Goal: Task Accomplishment & Management: Complete application form

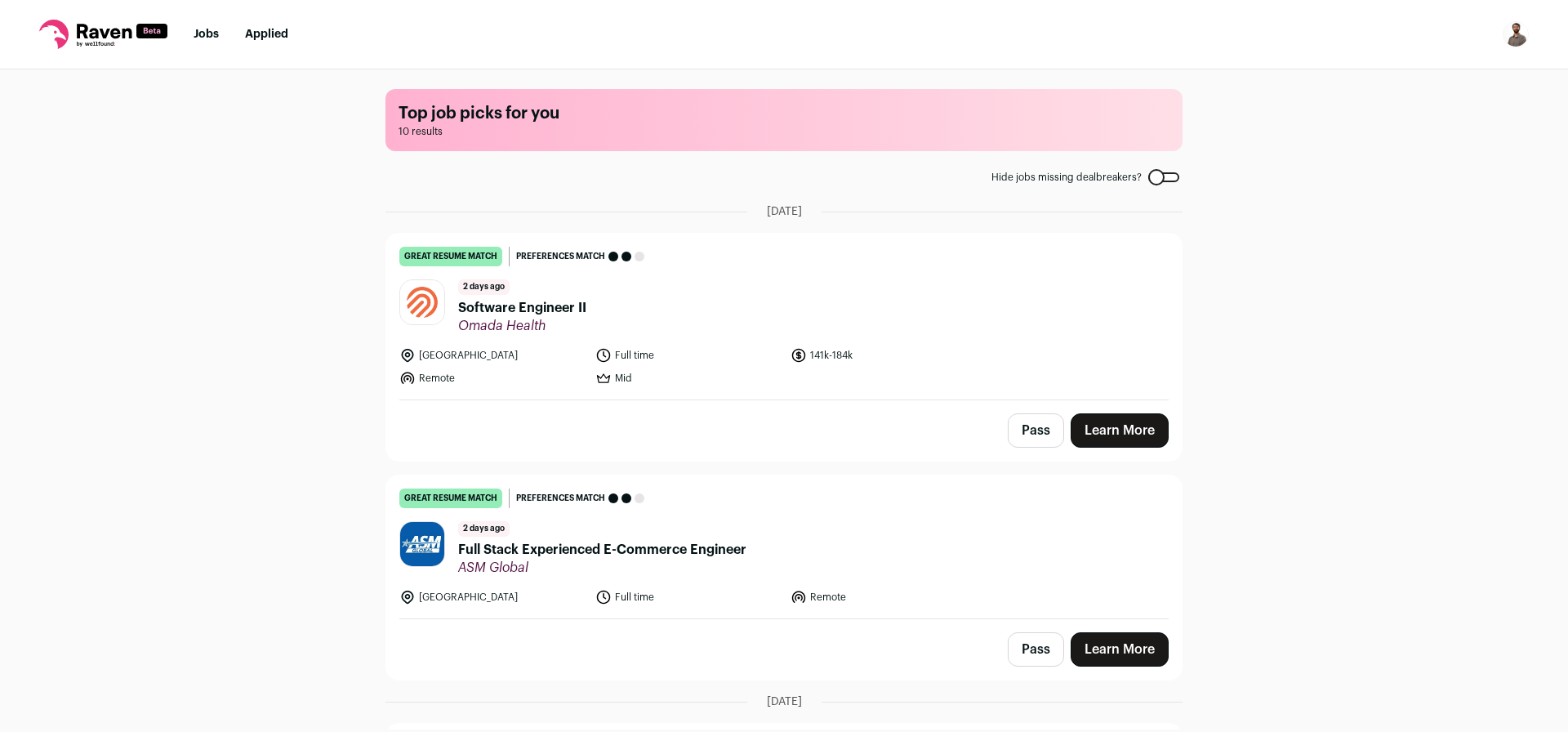
click at [547, 302] on span "Software Engineer II" at bounding box center [522, 307] width 129 height 20
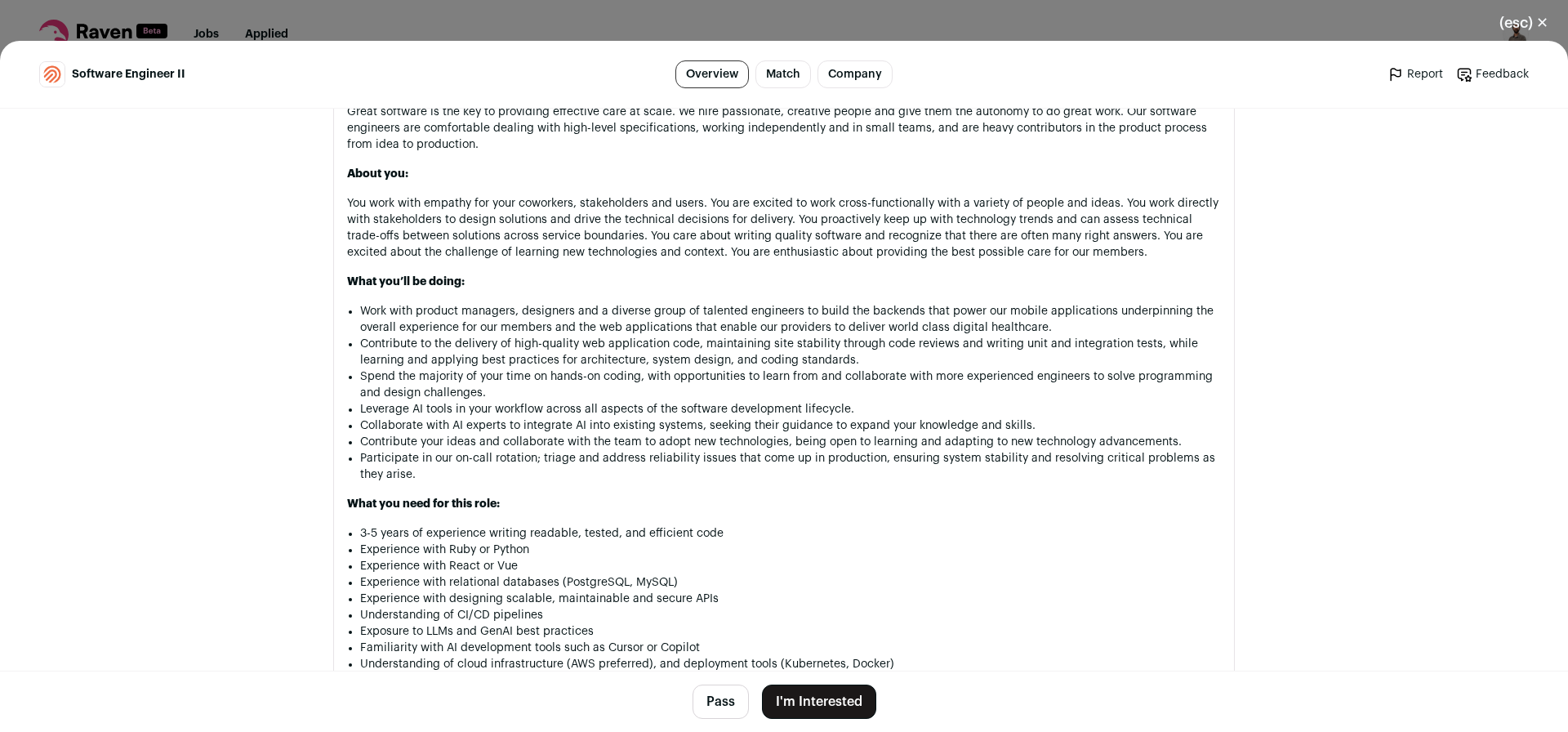
scroll to position [981, 0]
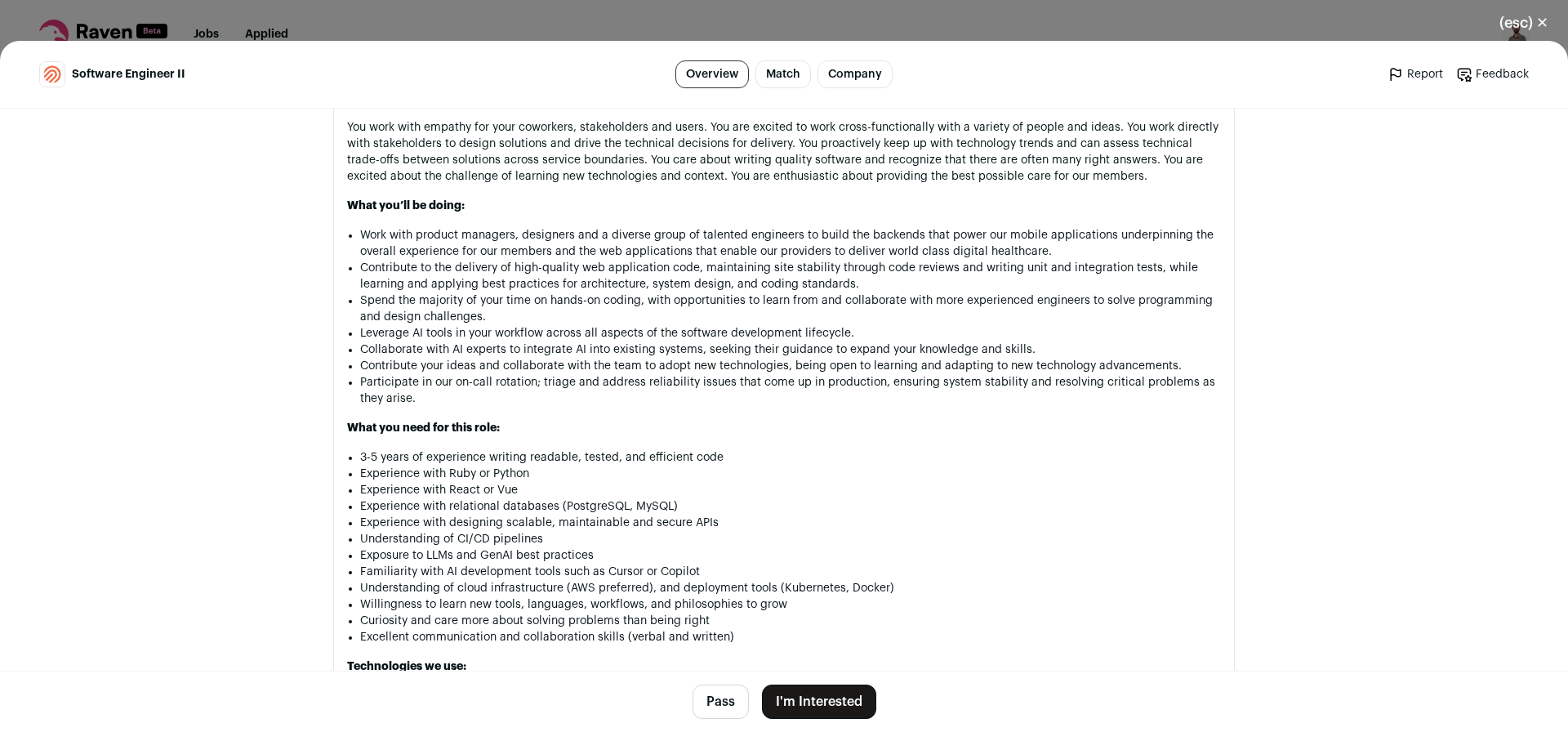
click at [714, 708] on button "Pass" at bounding box center [720, 702] width 56 height 35
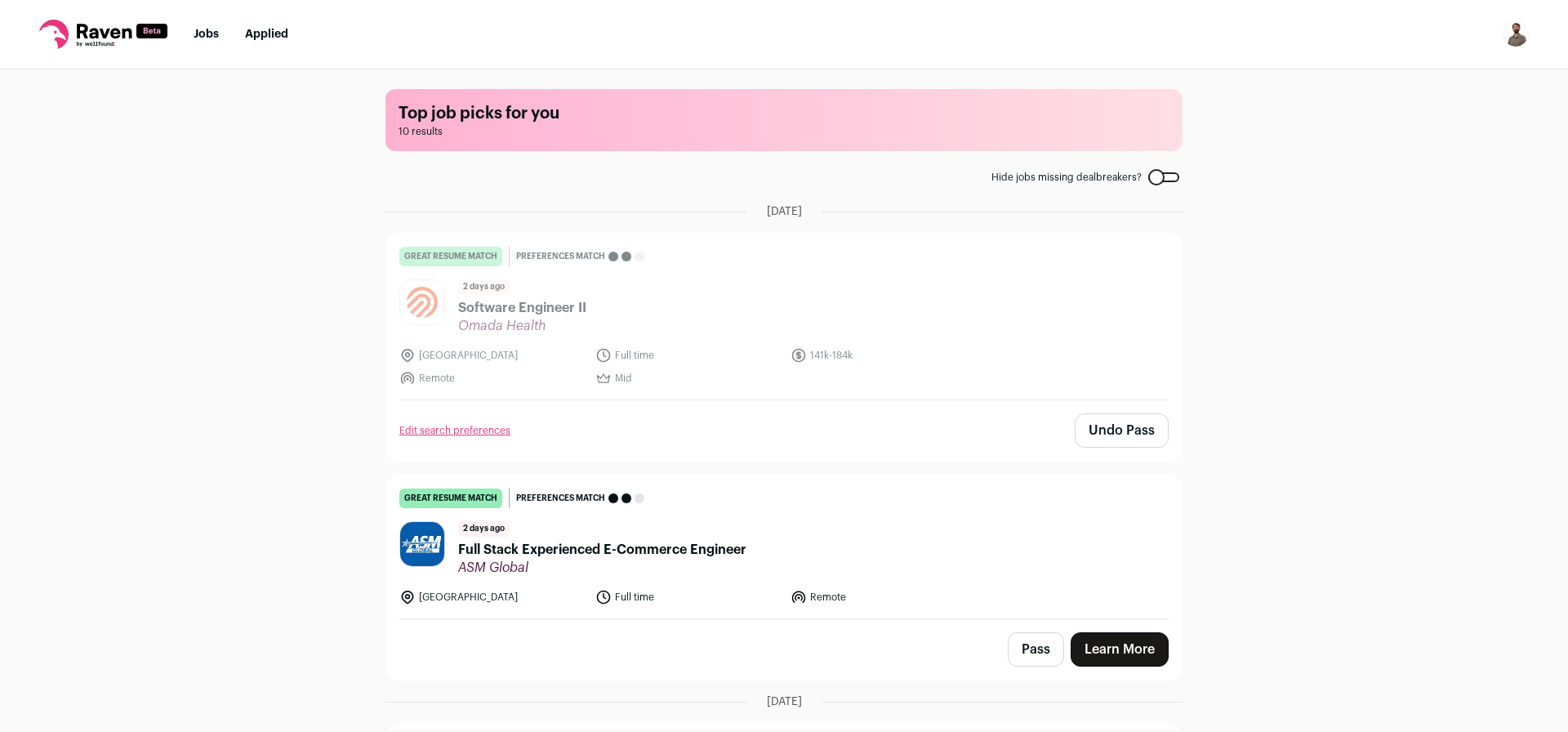
scroll to position [98, 0]
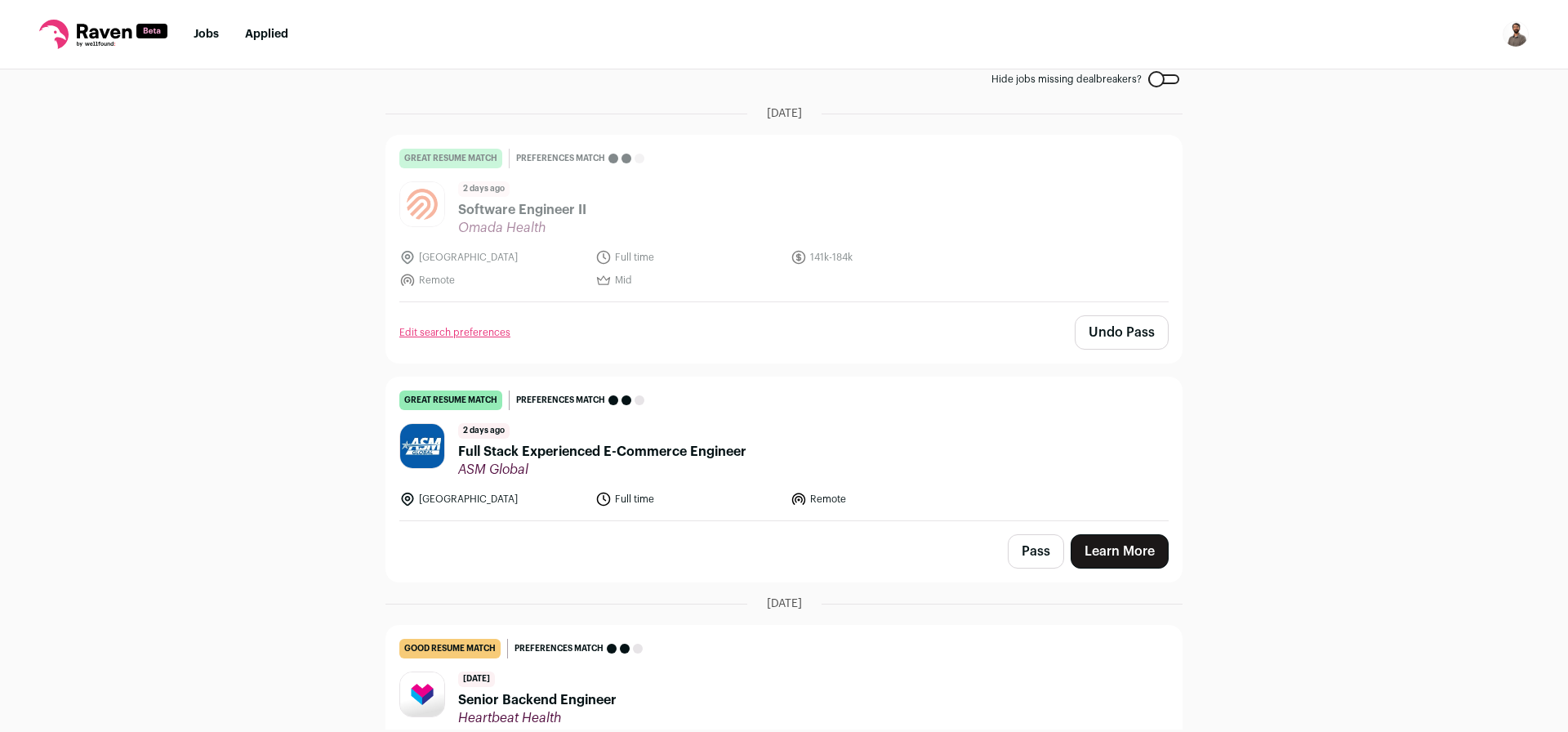
click at [648, 449] on span "Full Stack Experienced E-Commerce Engineer" at bounding box center [602, 451] width 288 height 20
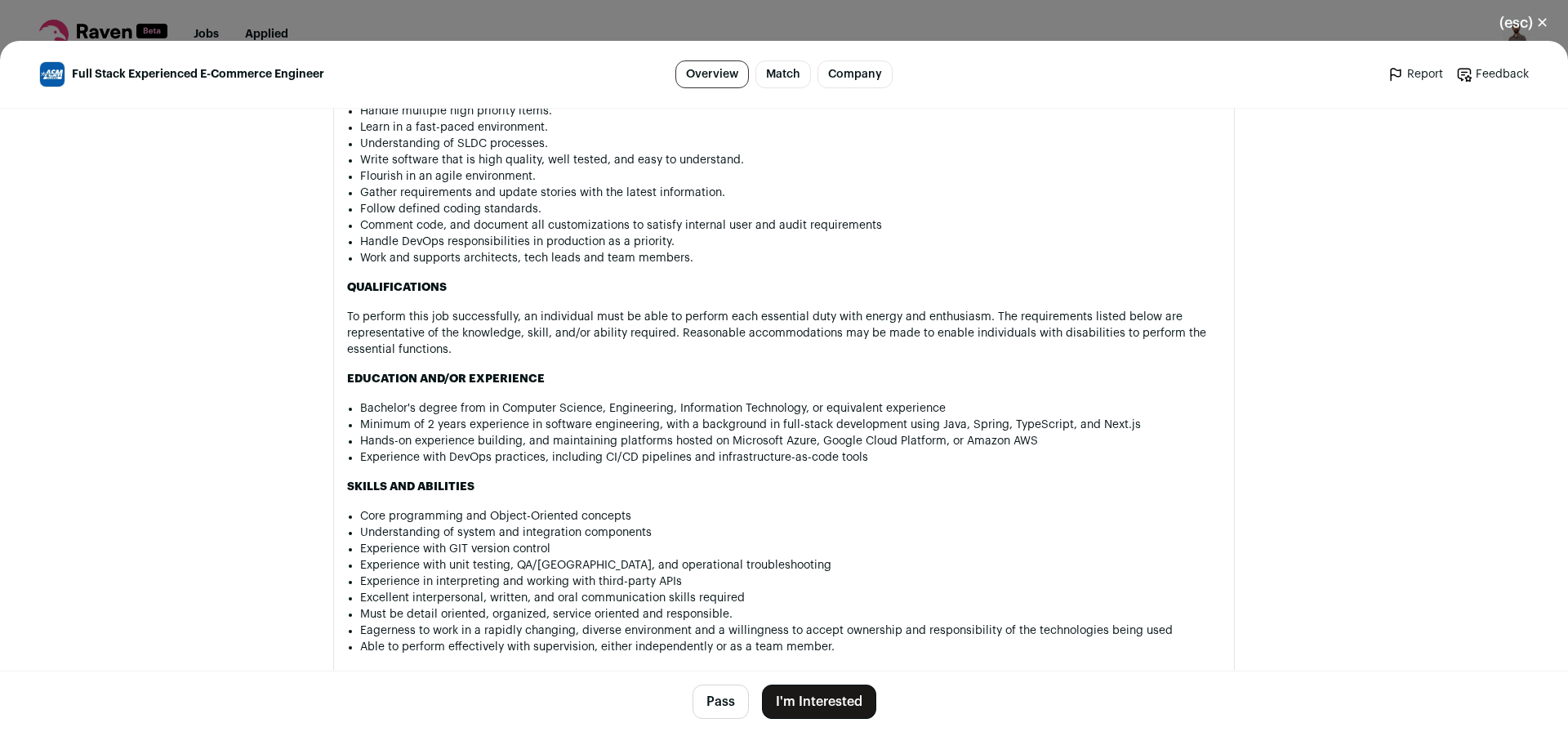
scroll to position [1372, 0]
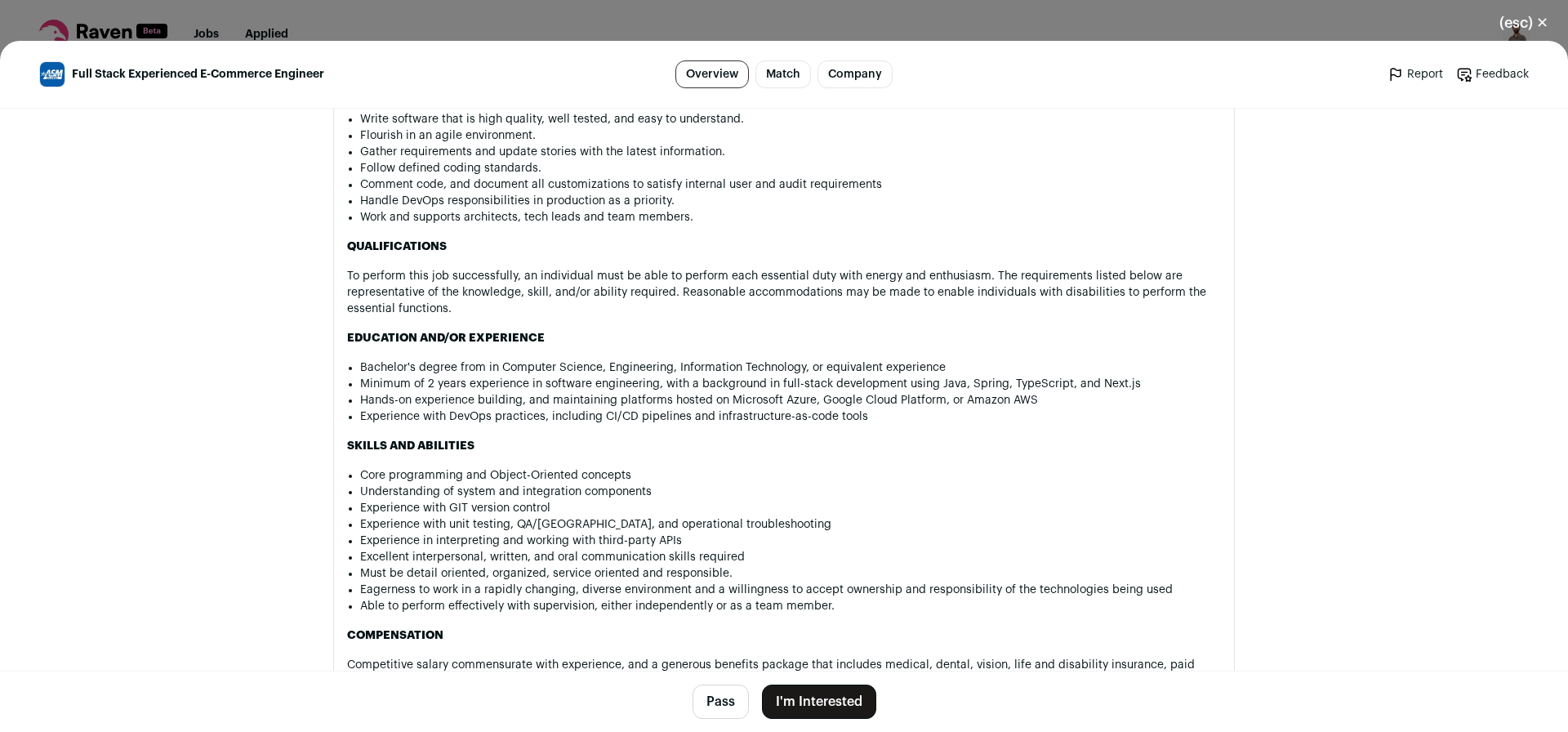
click at [722, 701] on button "Pass" at bounding box center [720, 702] width 56 height 35
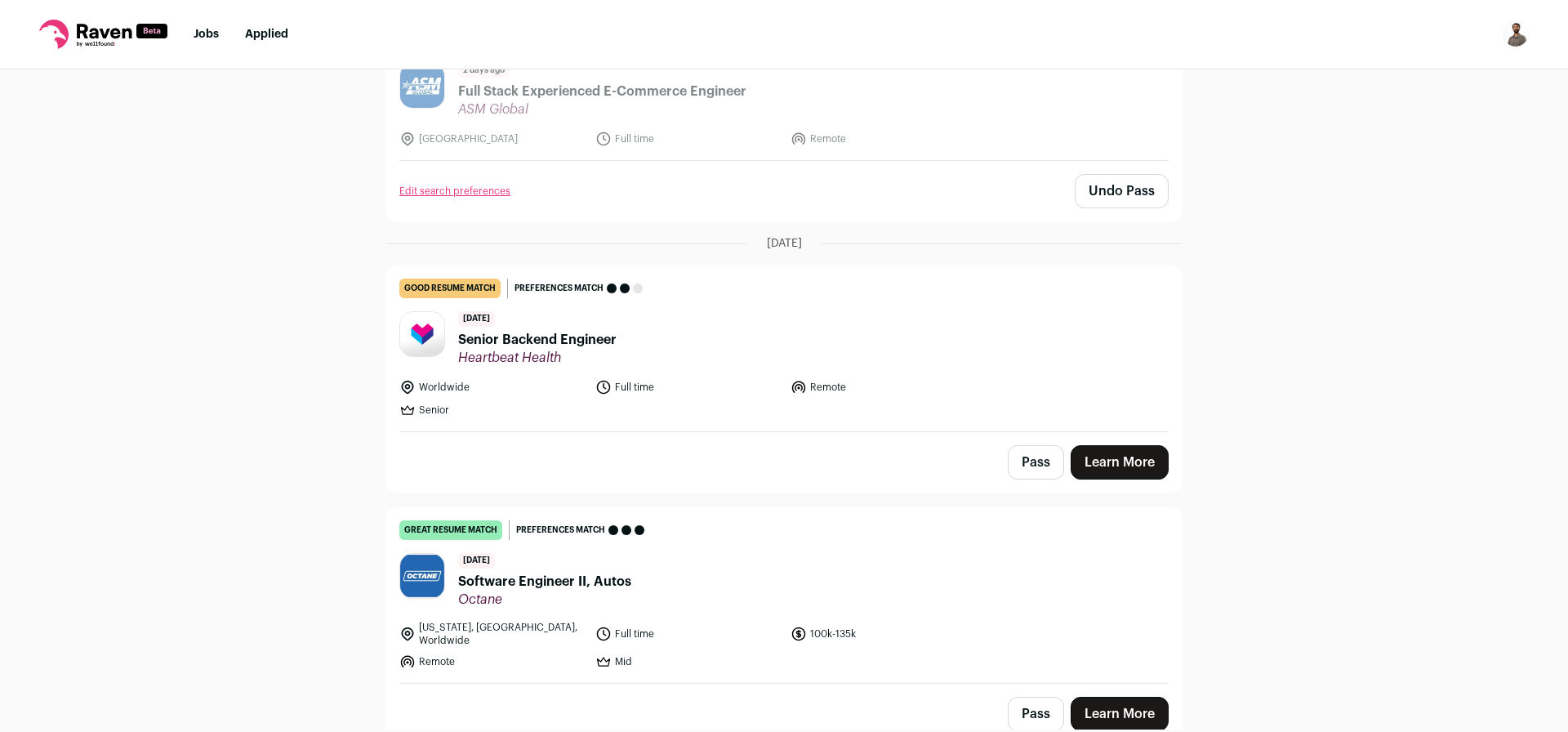
scroll to position [490, 0]
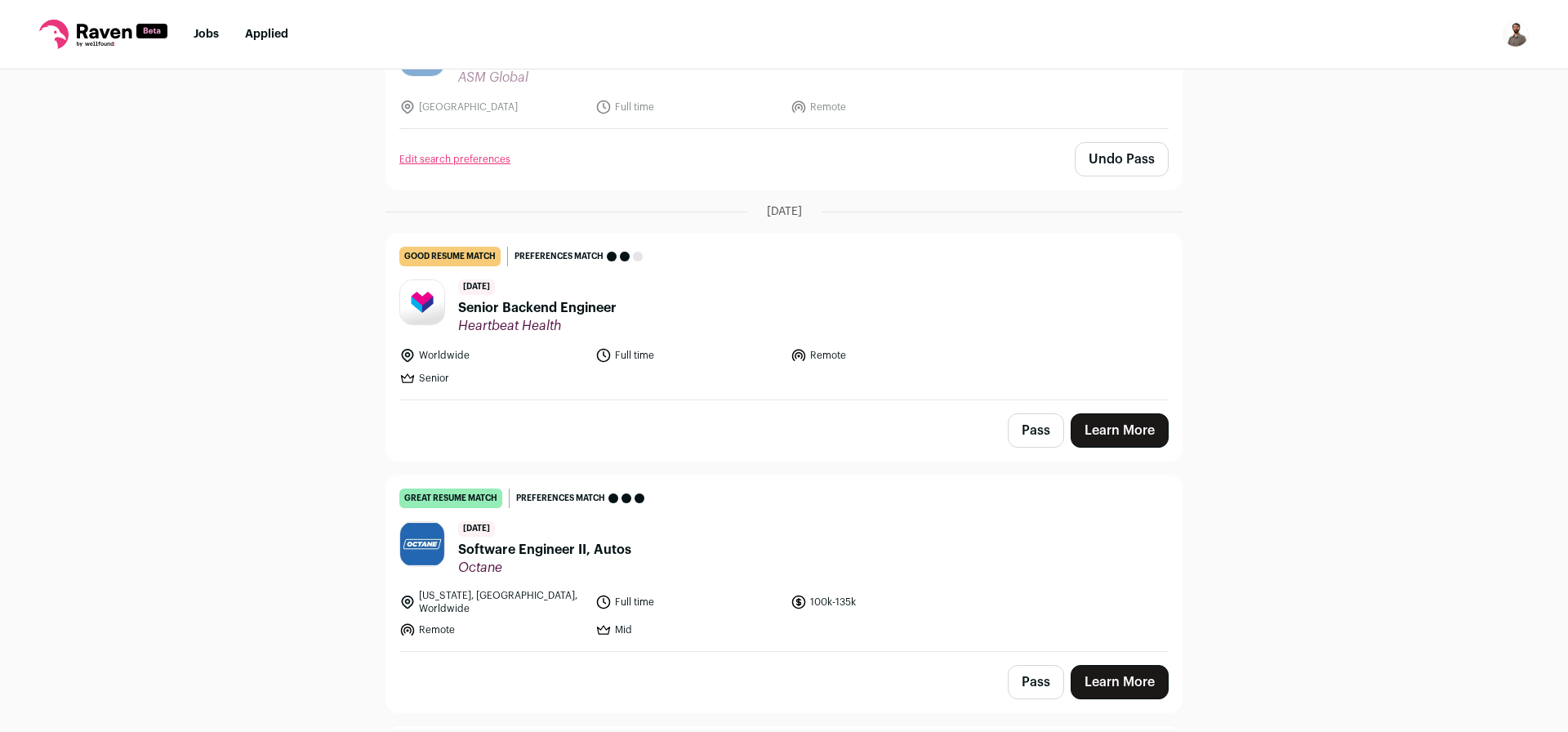
click at [532, 300] on span "Senior Backend Engineer" at bounding box center [538, 307] width 159 height 20
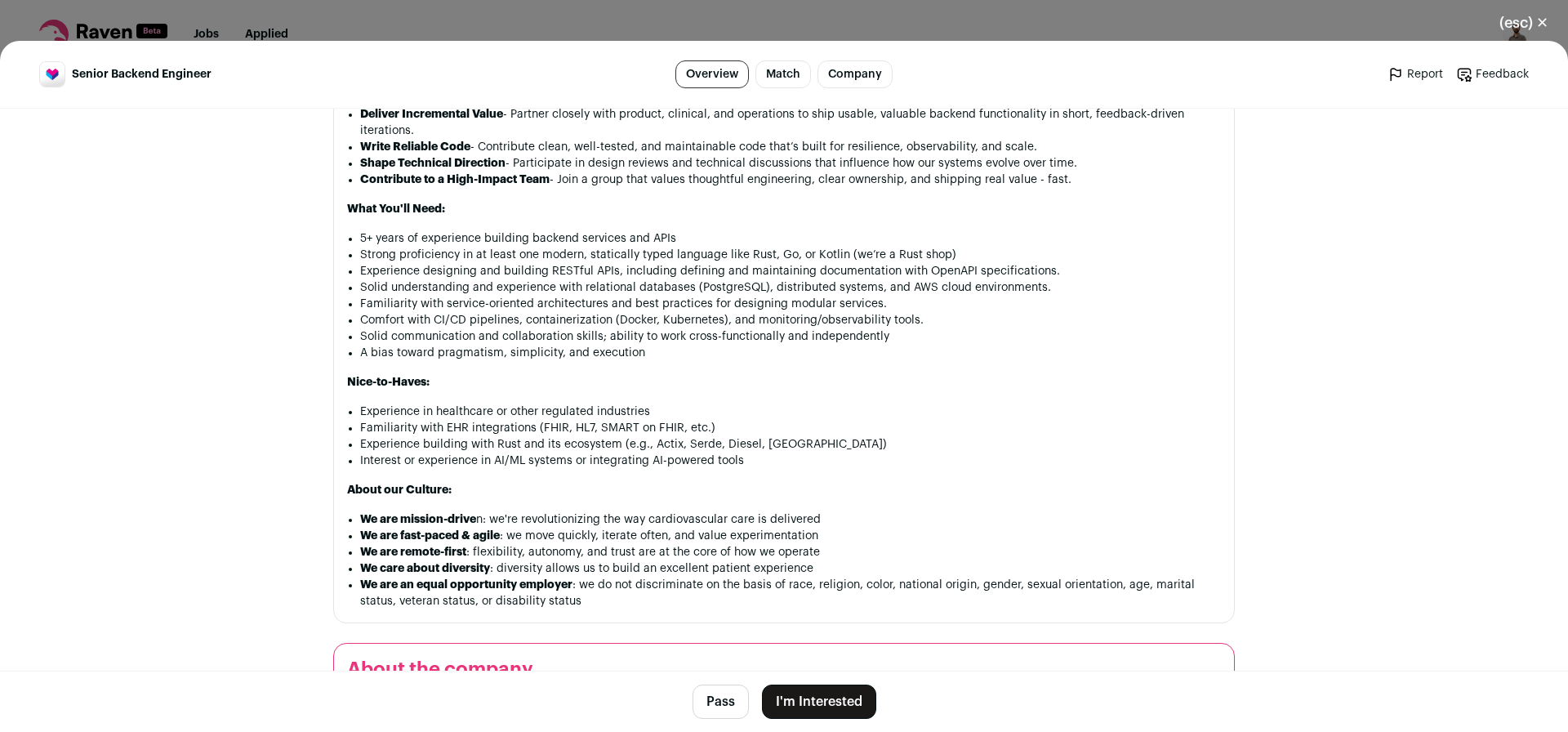
scroll to position [1078, 0]
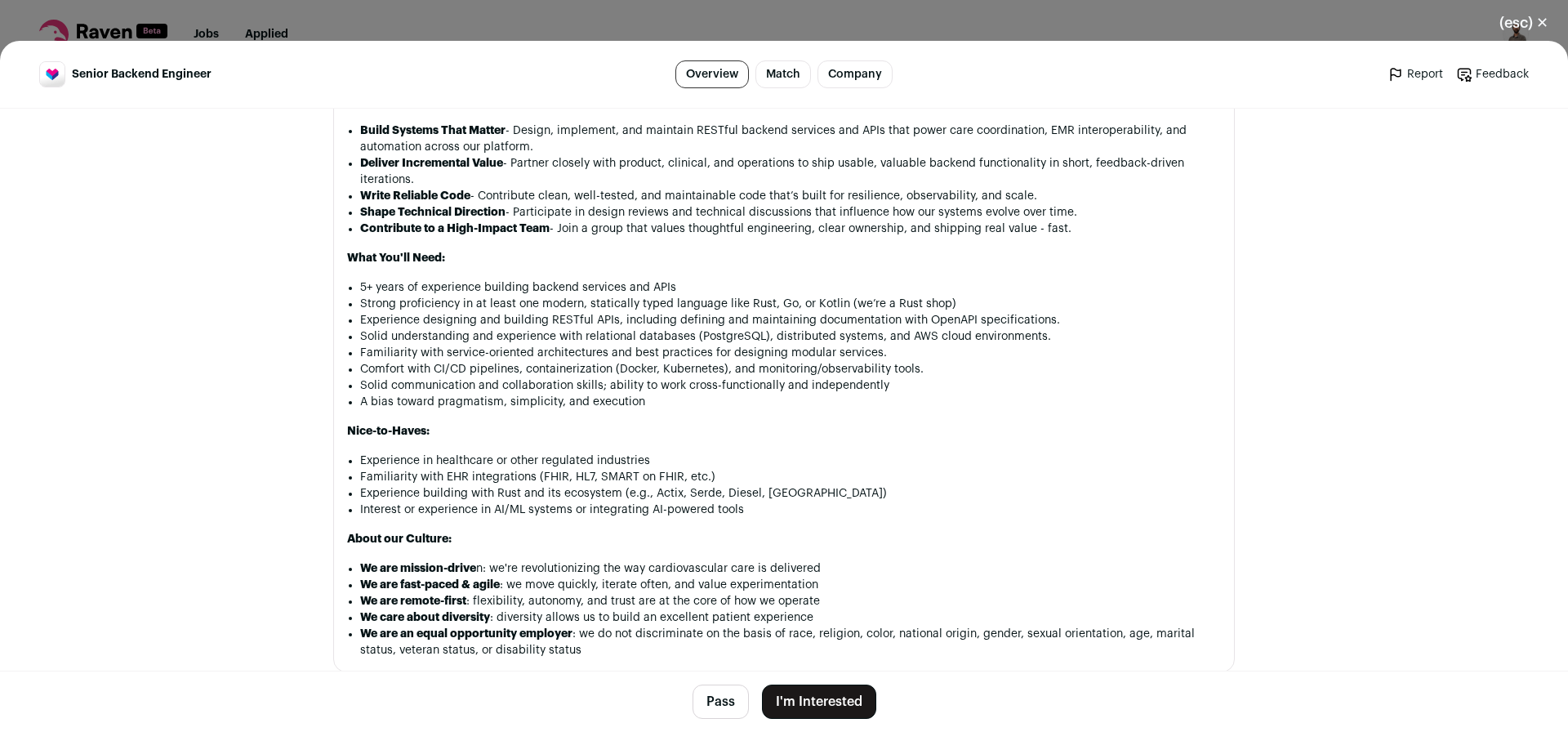
click at [716, 704] on button "Pass" at bounding box center [720, 702] width 56 height 35
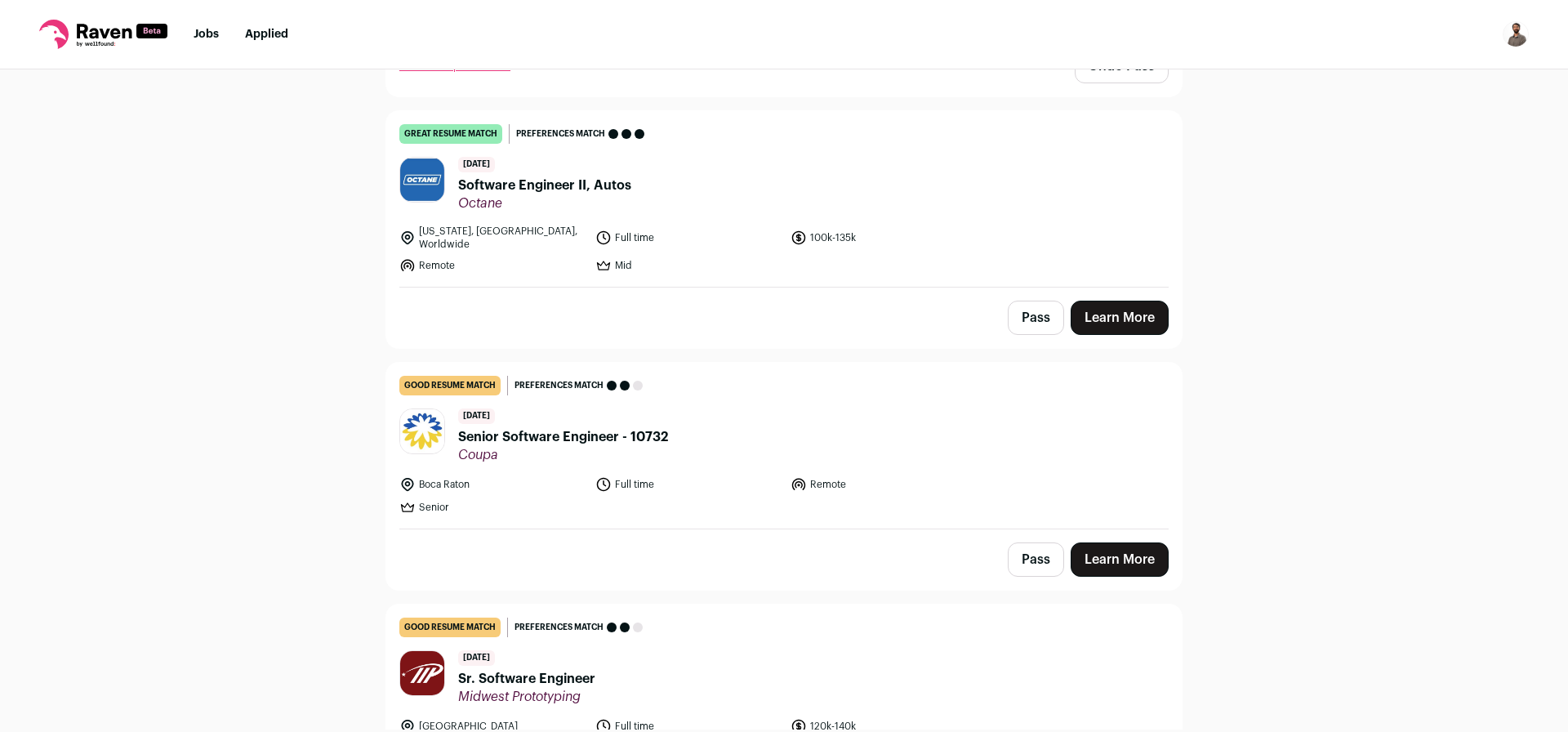
scroll to position [882, 0]
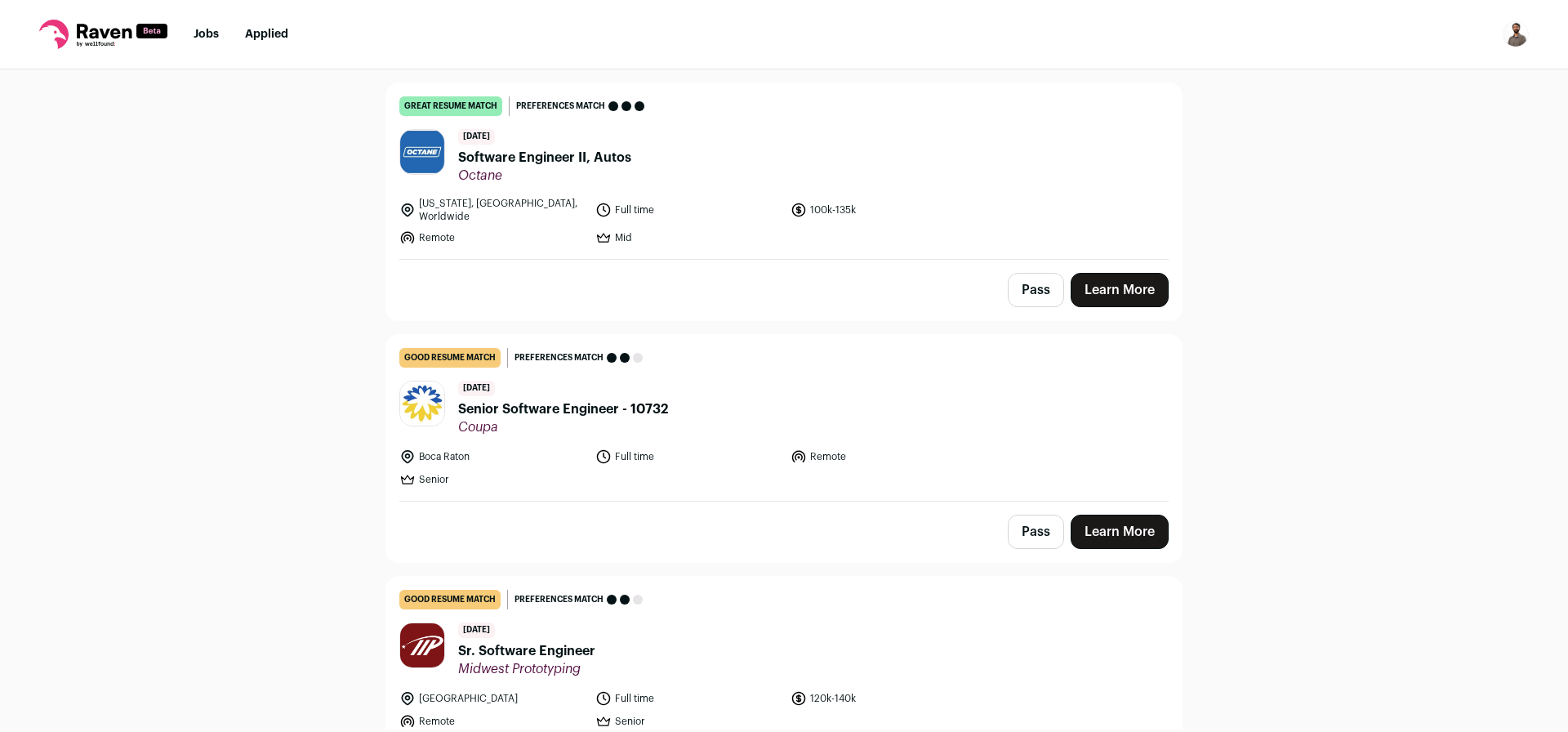
click at [538, 155] on span "Software Engineer II, Autos" at bounding box center [545, 157] width 173 height 20
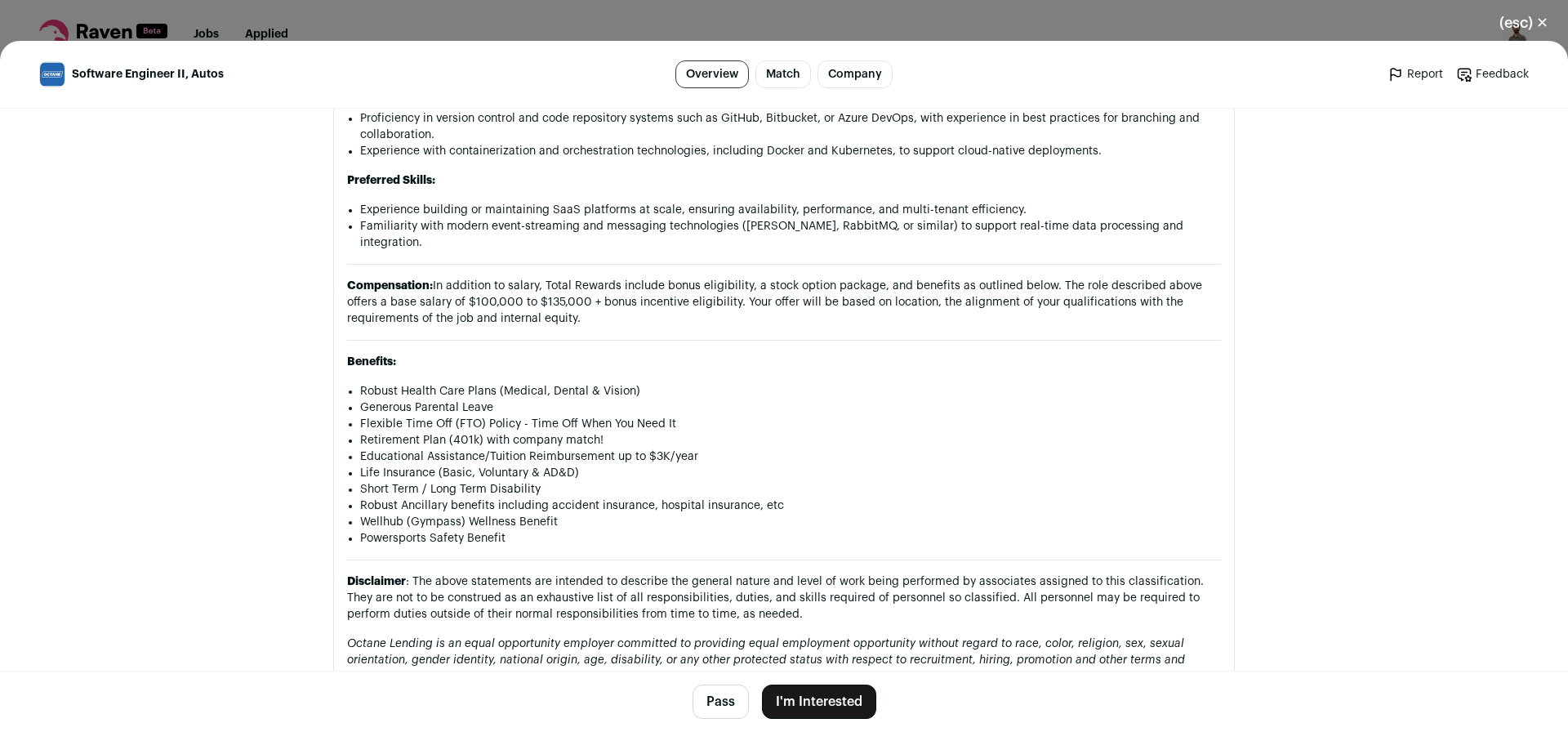
scroll to position [1568, 0]
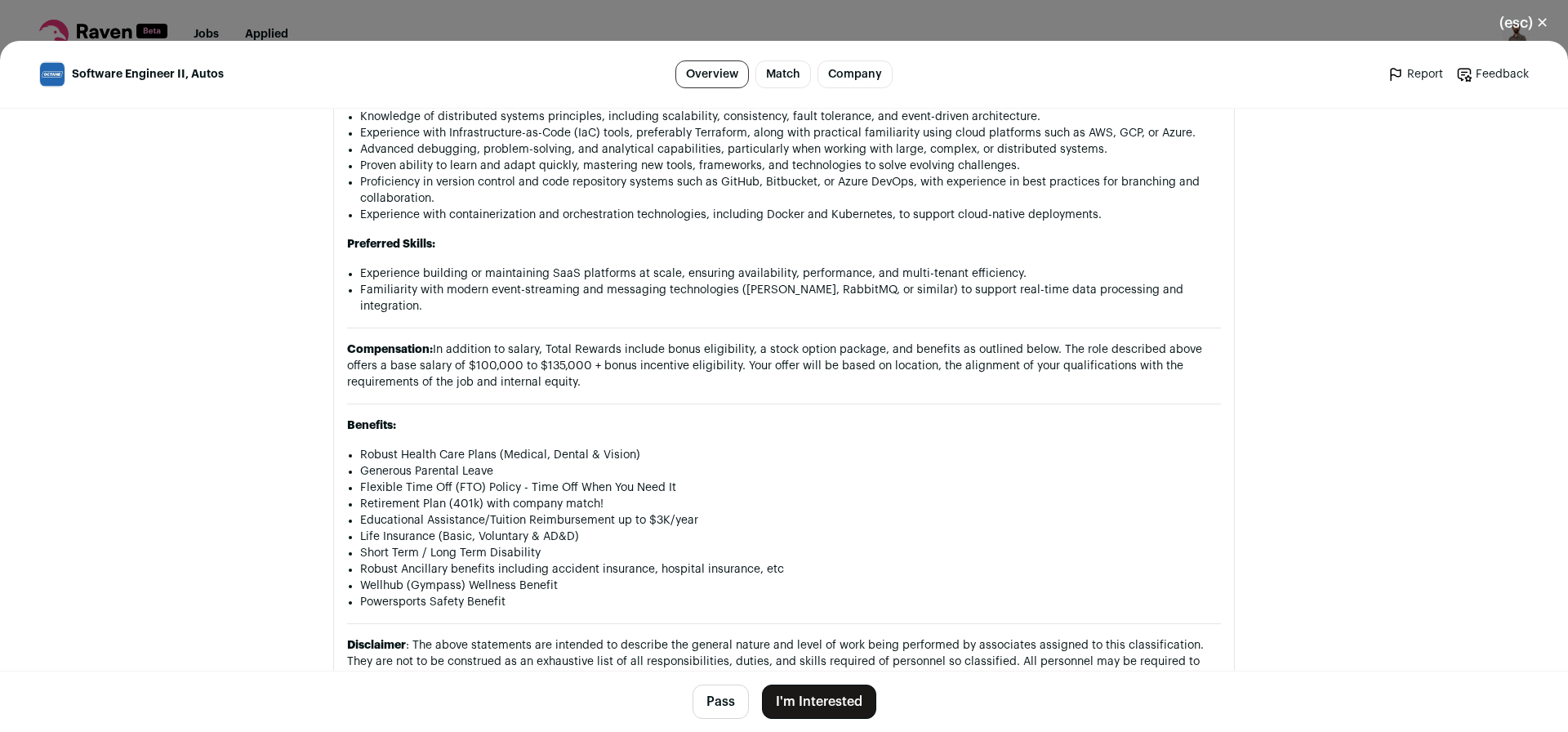
click at [844, 698] on button "I'm Interested" at bounding box center [819, 702] width 114 height 35
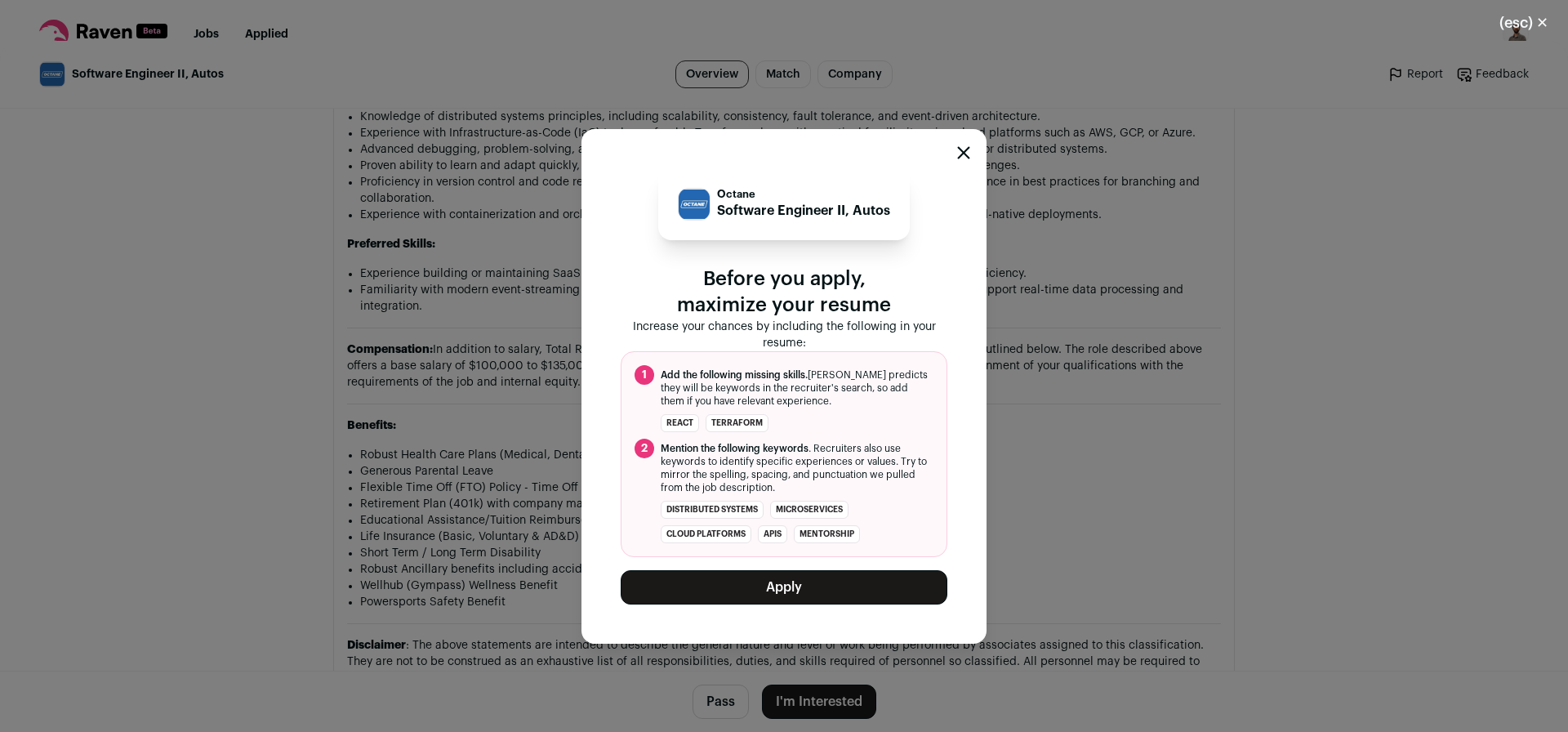
click at [740, 585] on button "Apply" at bounding box center [784, 588] width 327 height 35
